Goal: Download file/media

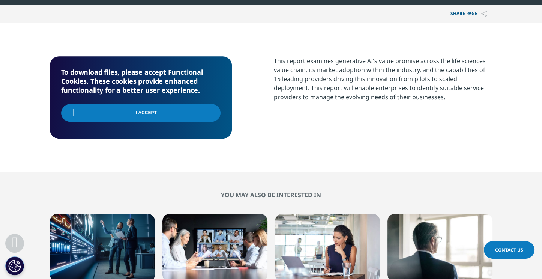
scroll to position [82, 443]
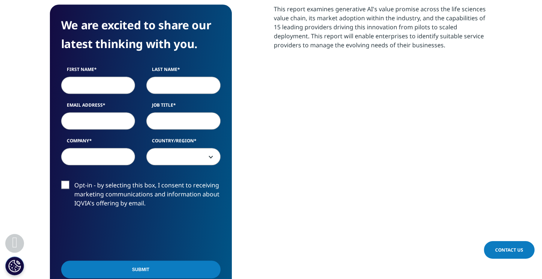
scroll to position [451, 0]
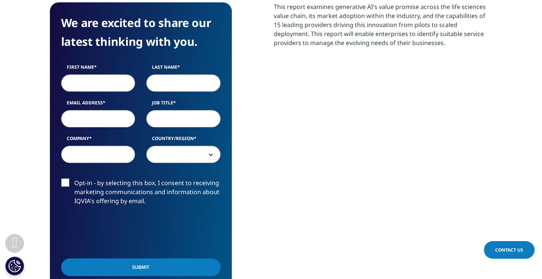
click at [63, 185] on label "Opt-in - by selecting this box, I consent to receiving marketing communications…" at bounding box center [141, 193] width 160 height 31
click at [74, 178] on input "Opt-in - by selecting this box, I consent to receiving marketing communications…" at bounding box center [74, 178] width 0 height 0
click at [65, 187] on label "Opt-in - by selecting this box, I consent to receiving marketing communications…" at bounding box center [141, 193] width 160 height 31
click at [74, 178] on input "Opt-in - by selecting this box, I consent to receiving marketing communications…" at bounding box center [74, 178] width 0 height 0
click at [103, 127] on input "Email Address" at bounding box center [98, 118] width 74 height 17
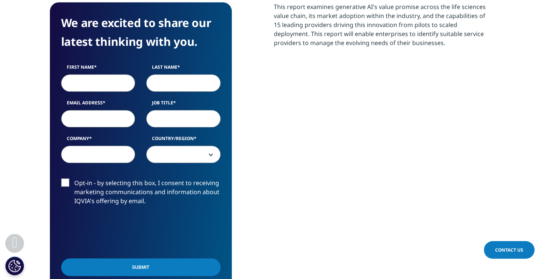
paste input "poxalet158@mv6a.com"
type input "poxalet158@mv6a.com"
click at [174, 119] on input "Job Title" at bounding box center [183, 118] width 74 height 17
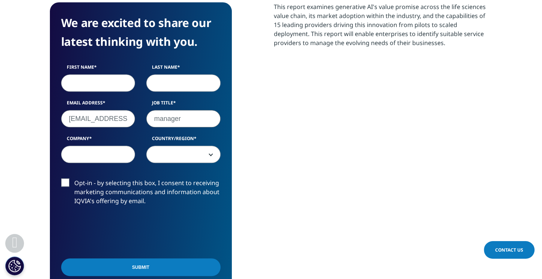
type input "manager"
click at [176, 88] on input "Last Name" at bounding box center [183, 82] width 74 height 17
type input "asrgou"
click at [116, 81] on input "First Name" at bounding box center [98, 82] width 74 height 17
type input "terin"
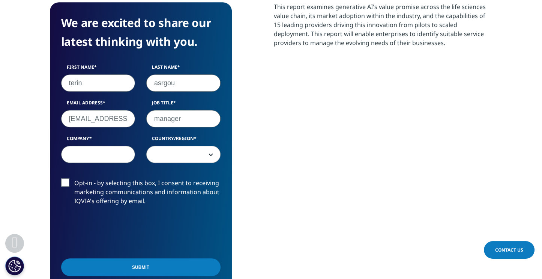
click at [105, 155] on input "Company" at bounding box center [98, 154] width 74 height 17
type input "ert"
click at [181, 158] on span at bounding box center [184, 154] width 74 height 17
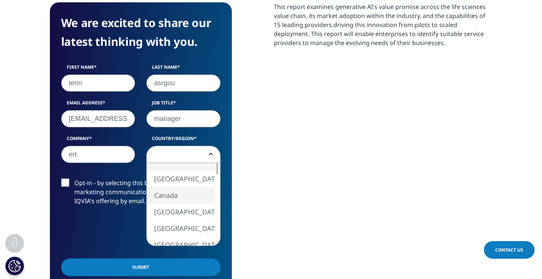
select select "[GEOGRAPHIC_DATA]"
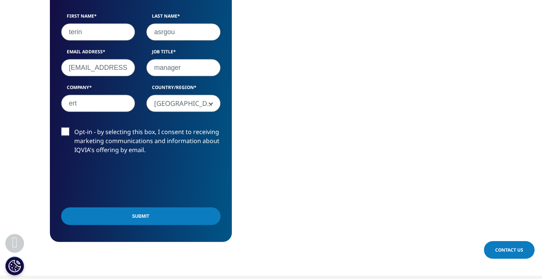
click at [131, 217] on input "Submit" at bounding box center [141, 216] width 160 height 18
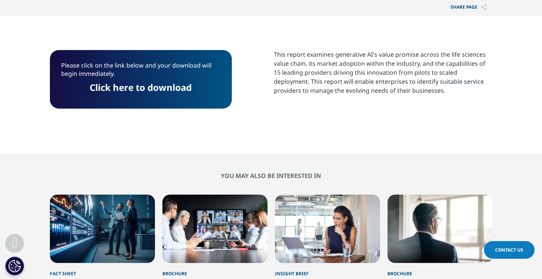
scroll to position [400, 0]
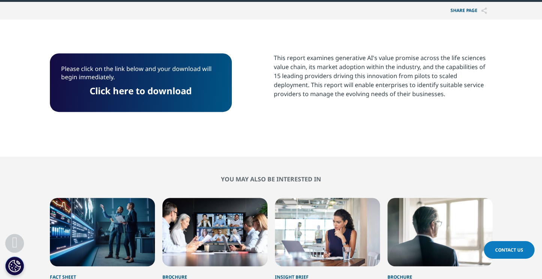
click at [148, 93] on link "Click here to download" at bounding box center [141, 90] width 102 height 12
